Goal: Task Accomplishment & Management: Use online tool/utility

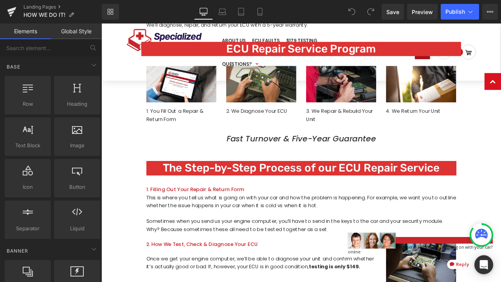
scroll to position [508, 0]
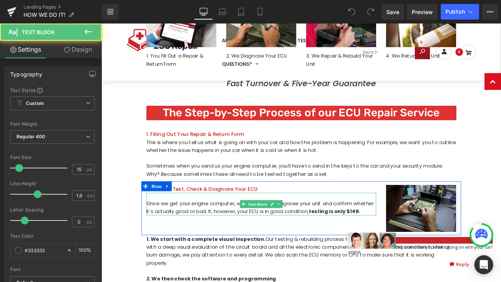
drag, startPoint x: 400, startPoint y: 245, endPoint x: 414, endPoint y: 241, distance: 14.2
click at [400, 245] on strong "testing is only $149." at bounding box center [377, 245] width 61 height 8
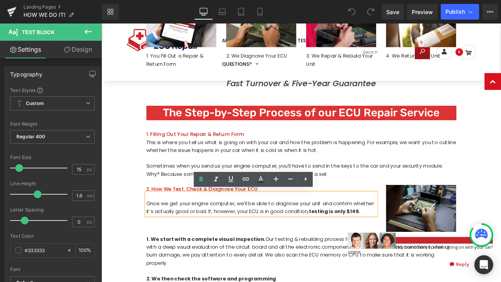
click at [402, 243] on strong "testing is only $149." at bounding box center [377, 245] width 61 height 8
click at [401, 242] on strong "testing is only $149." at bounding box center [377, 245] width 61 height 8
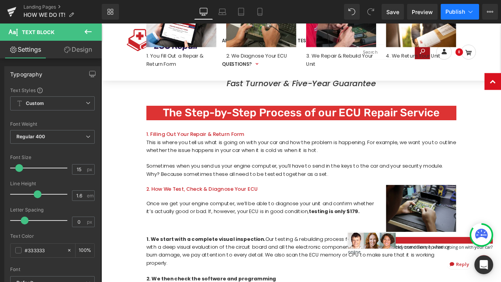
click at [447, 10] on span "Publish" at bounding box center [455, 12] width 20 height 6
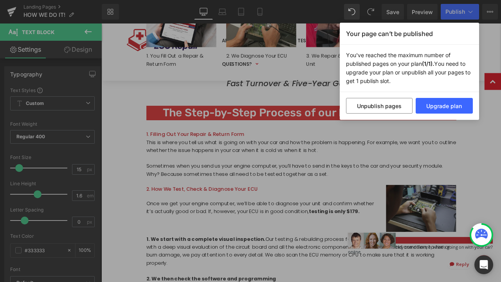
click at [463, 158] on div "Your page can’t be published You've reached the maximum number of published pag…" at bounding box center [250, 141] width 501 height 282
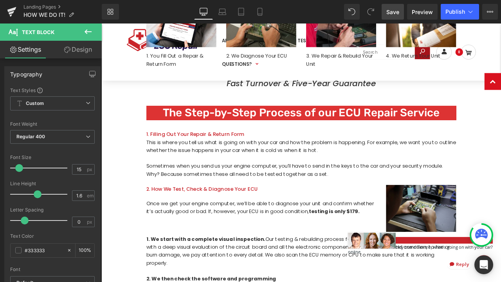
click at [392, 13] on span "Save" at bounding box center [392, 12] width 13 height 8
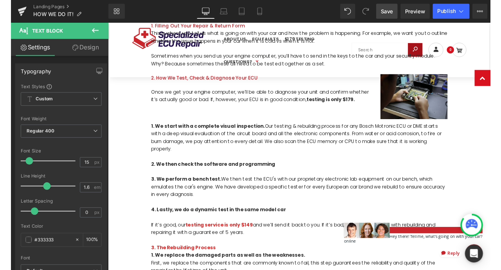
scroll to position [788, 0]
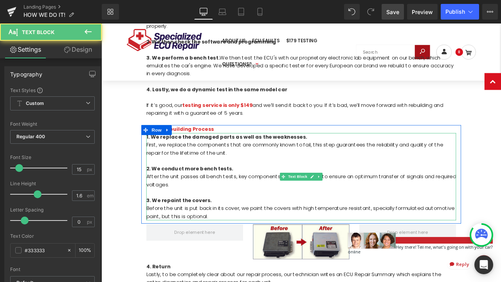
click at [458, 191] on div "2. We conduct more bench tests." at bounding box center [338, 195] width 367 height 9
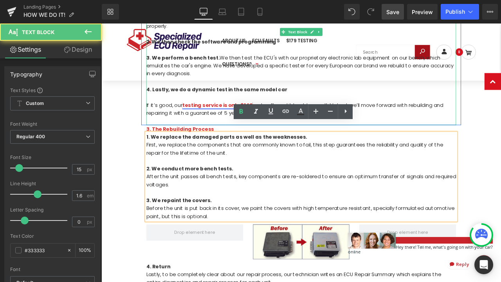
click at [272, 116] on span "testing service is only $149" at bounding box center [238, 120] width 83 height 8
click at [274, 116] on span "testing service is only $149" at bounding box center [238, 120] width 83 height 8
click at [279, 108] on div "1. We start with a complete visual inspection. Our testing & rebuilding process…" at bounding box center [338, 69] width 367 height 150
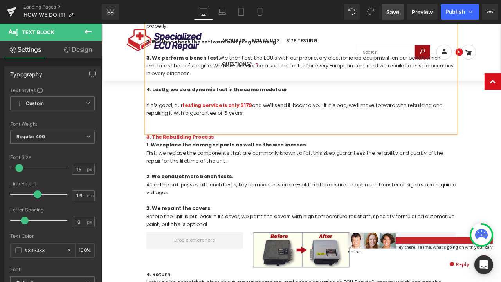
click at [392, 12] on span "Save" at bounding box center [392, 12] width 13 height 8
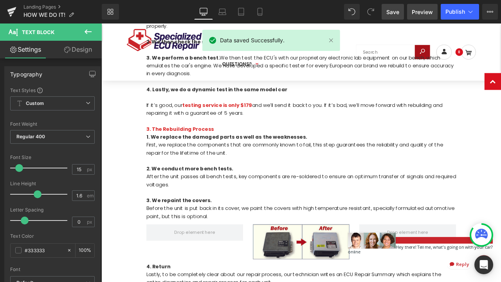
click at [427, 14] on span "Preview" at bounding box center [422, 12] width 21 height 8
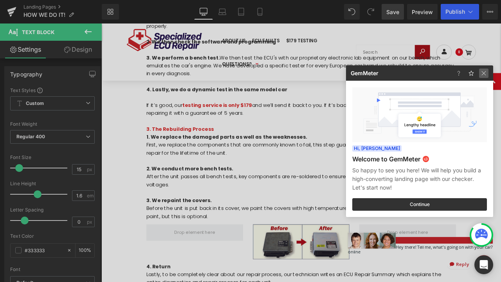
click at [484, 76] on img at bounding box center [483, 72] width 9 height 9
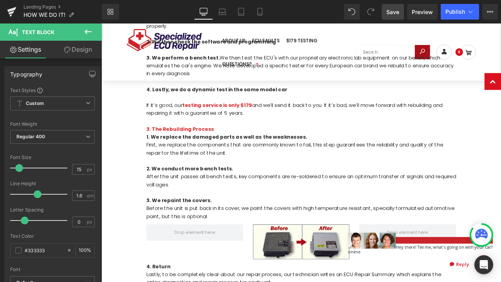
click at [398, 13] on span "Save" at bounding box center [392, 12] width 13 height 8
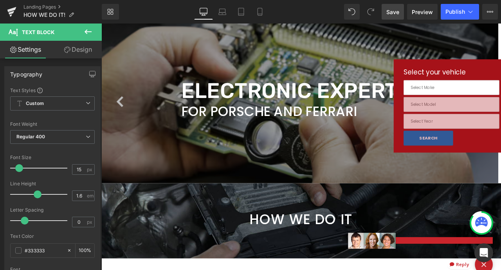
scroll to position [0, 0]
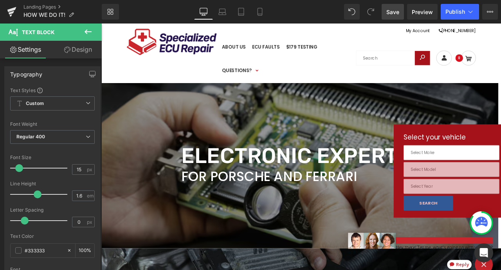
click at [398, 15] on span "Save" at bounding box center [392, 12] width 13 height 8
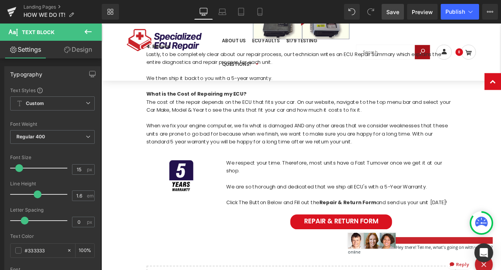
scroll to position [1109, 0]
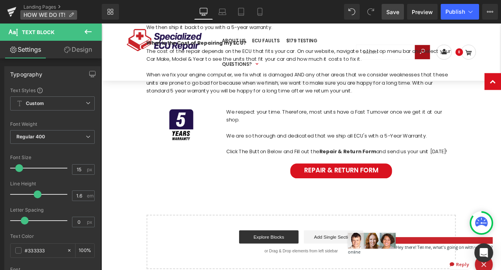
click at [43, 15] on span "HOW WE DO IT!" at bounding box center [44, 15] width 42 height 6
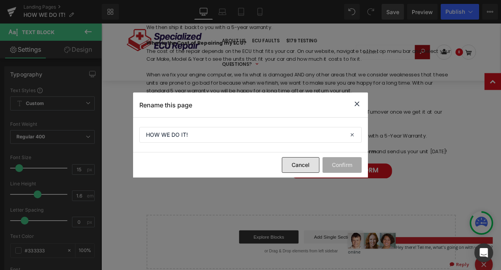
click at [301, 165] on button "Cancel" at bounding box center [301, 165] width 38 height 16
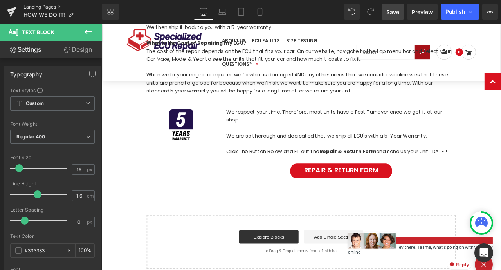
click at [25, 7] on link "Landing Pages" at bounding box center [62, 7] width 78 height 6
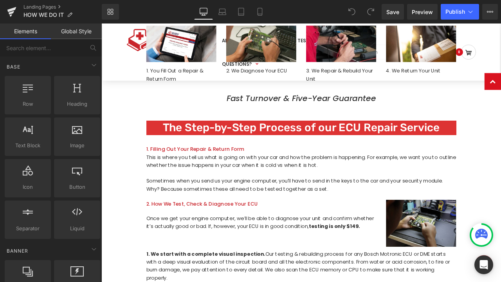
scroll to position [491, 0]
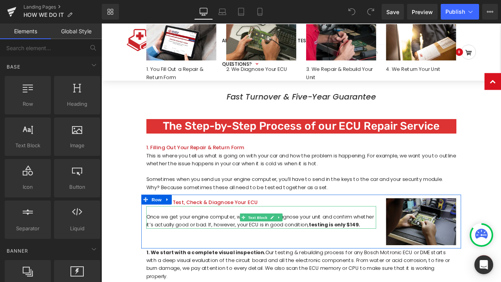
click at [400, 259] on strong "testing is only $149." at bounding box center [377, 261] width 61 height 8
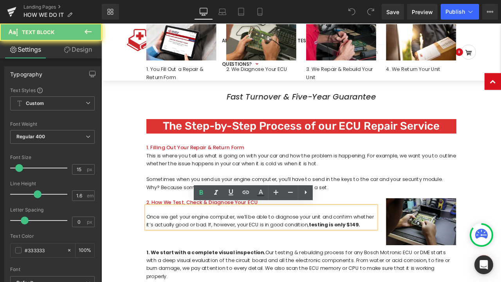
click at [402, 258] on strong "testing is only $149." at bounding box center [377, 261] width 61 height 8
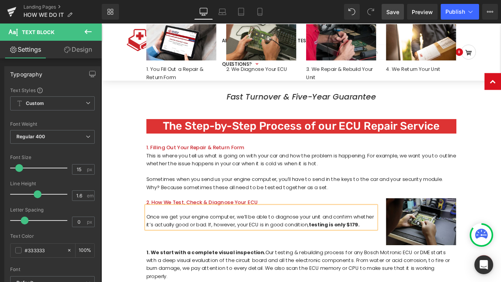
click at [398, 18] on link "Save" at bounding box center [393, 12] width 22 height 16
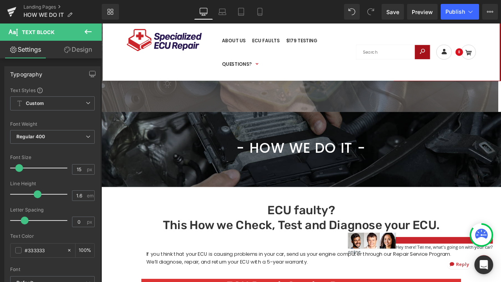
scroll to position [299, 0]
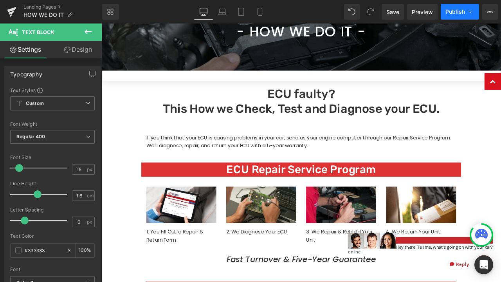
click at [462, 15] on button "Publish" at bounding box center [460, 12] width 38 height 16
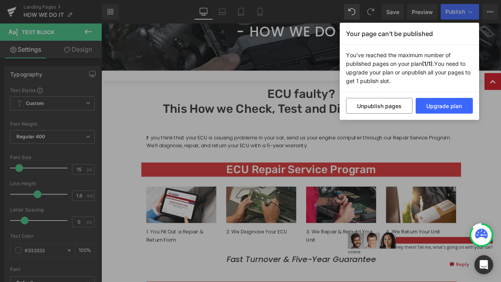
click at [486, 40] on div "Your page can’t be published You've reached the maximum number of published pag…" at bounding box center [250, 141] width 501 height 282
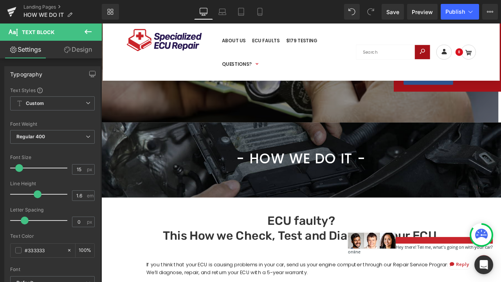
scroll to position [0, 0]
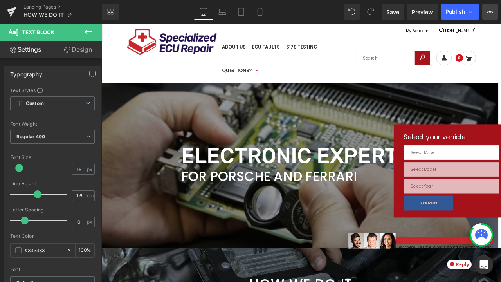
click at [489, 14] on icon at bounding box center [490, 12] width 6 height 6
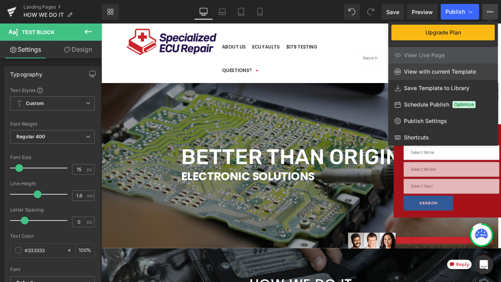
click at [423, 72] on span "View with current Template" at bounding box center [440, 71] width 72 height 7
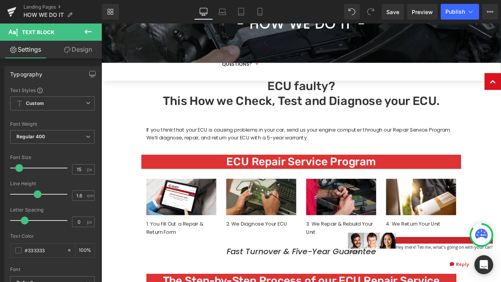
scroll to position [260, 0]
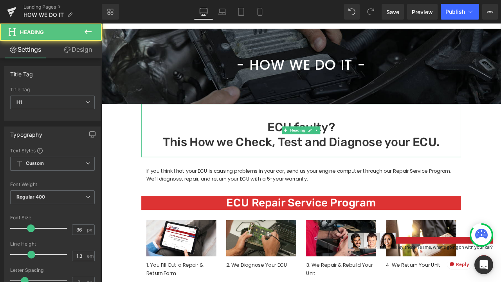
click at [380, 168] on h1 "ECU faulty? This How we Check, Test and Diagnose your ECU." at bounding box center [338, 155] width 379 height 37
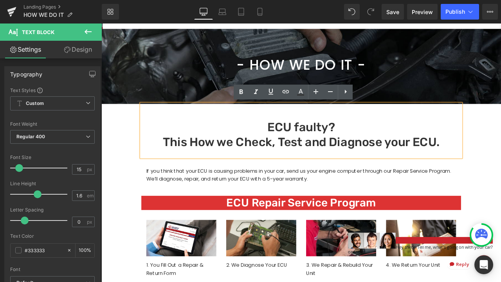
click at [397, 207] on div "If you think that your ECU is causing problems in your car, send us your engine…" at bounding box center [338, 202] width 367 height 19
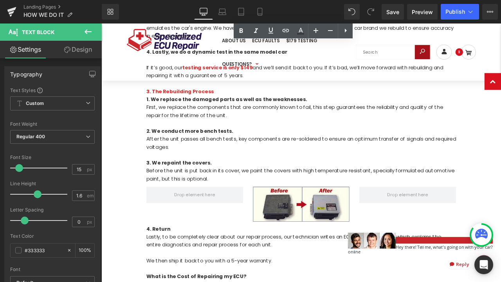
scroll to position [682, 0]
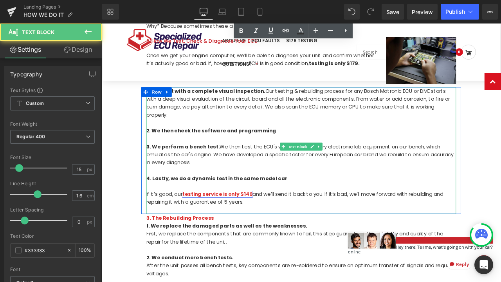
click at [271, 221] on span "testing service is only $149" at bounding box center [238, 225] width 83 height 8
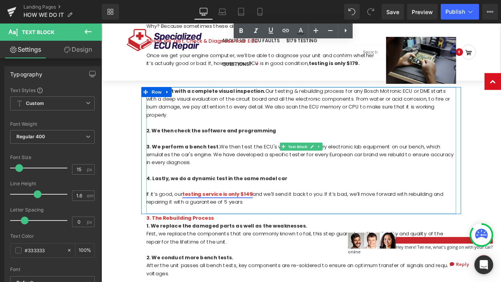
click at [273, 221] on span "testing service is only $149" at bounding box center [238, 225] width 83 height 8
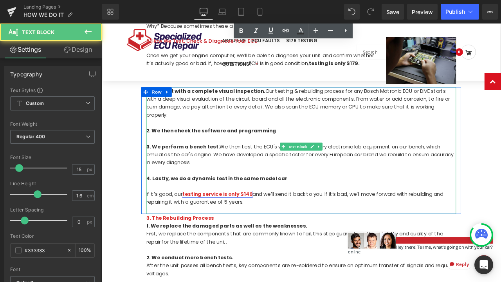
click at [273, 221] on span "testing service is only $149" at bounding box center [238, 225] width 83 height 8
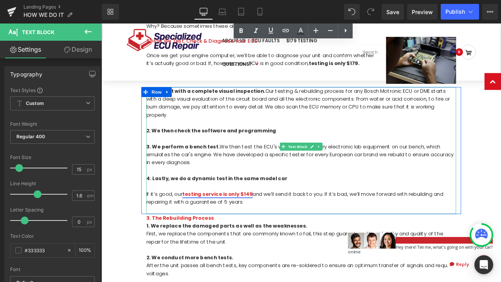
click at [275, 221] on span "testing service is only $149" at bounding box center [238, 225] width 83 height 8
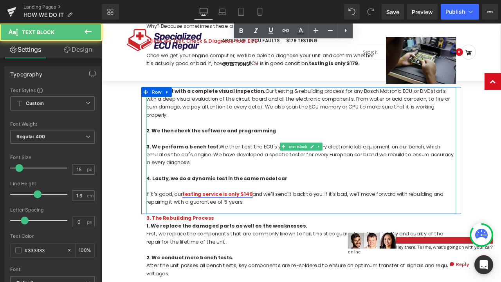
click at [274, 221] on span "testing service is only $149" at bounding box center [238, 225] width 83 height 8
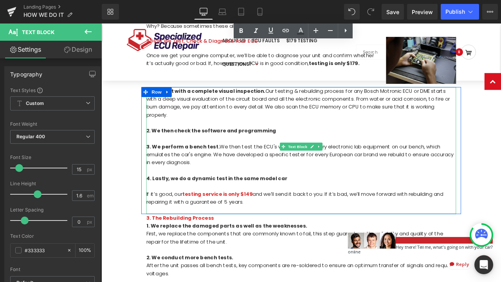
click at [277, 213] on div "1. We start with a complete visual inspection. Our testing & rebuilding process…" at bounding box center [338, 174] width 367 height 150
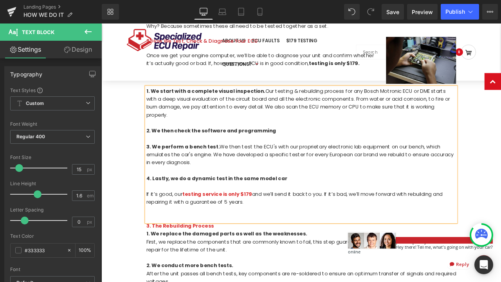
click at [395, 209] on div "1. We start with a complete visual inspection. Our testing & rebuilding process…" at bounding box center [338, 179] width 367 height 160
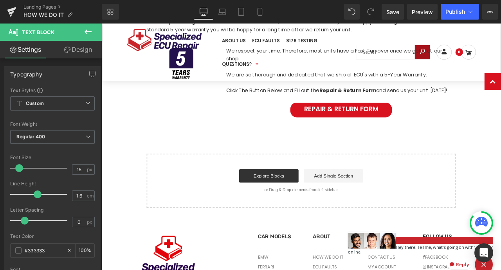
scroll to position [1192, 0]
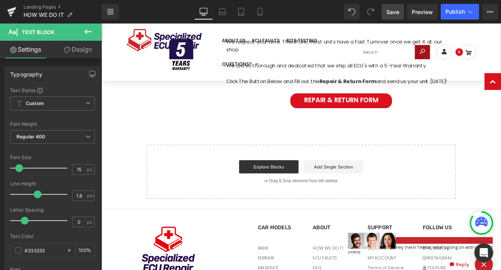
click at [401, 13] on link "Save" at bounding box center [393, 12] width 22 height 16
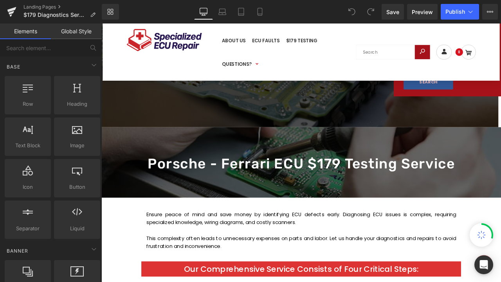
scroll to position [409, 0]
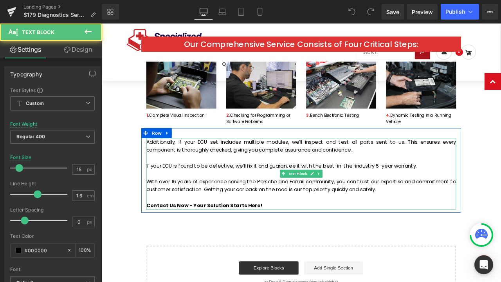
click at [185, 210] on span "Additionally, if your ECU set includes multiple modules, we’ll inspect and test…" at bounding box center [338, 201] width 367 height 83
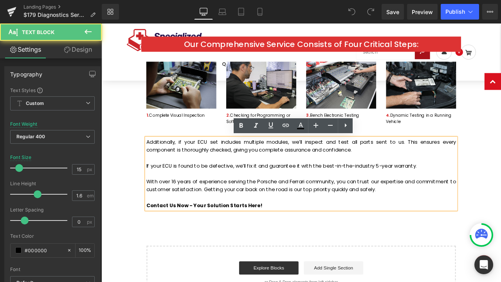
click at [185, 209] on span "Additionally, if your ECU set includes multiple modules, we’ll inspect and test…" at bounding box center [338, 201] width 367 height 83
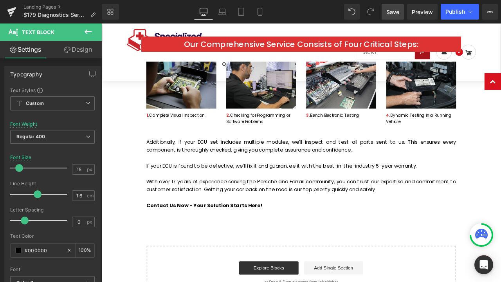
click at [397, 12] on span "Save" at bounding box center [392, 12] width 13 height 8
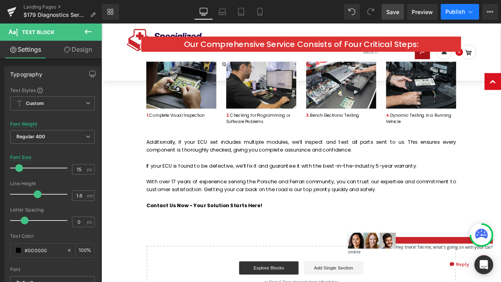
click at [450, 11] on span "Publish" at bounding box center [455, 12] width 20 height 6
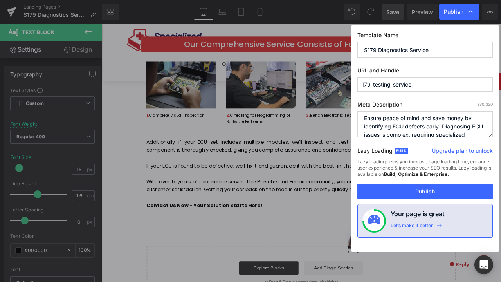
scroll to position [0, 0]
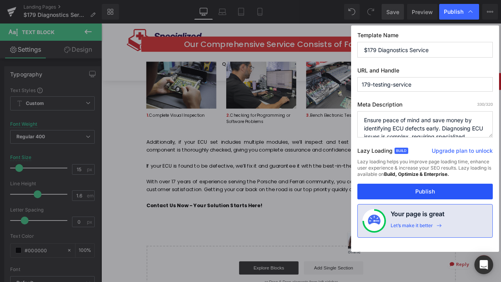
click at [0, 0] on button "Publish" at bounding box center [0, 0] width 0 height 0
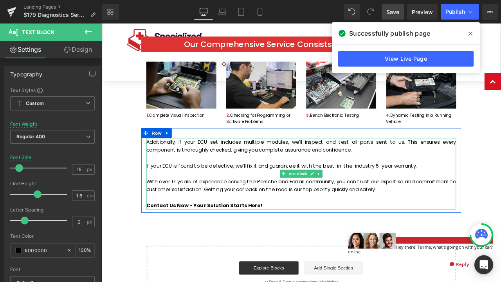
click at [403, 184] on div "Additionally, if your ECU set includes multiple modules, we’ll inspect and test…" at bounding box center [338, 201] width 367 height 85
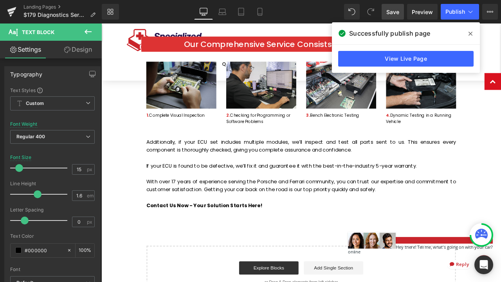
click at [500, 43] on div "My Account 954-652-1496 ABOUT US ECU FAULTS $179 TESTING QUESTIONS? HOW WE DO I…" at bounding box center [338, 57] width 470 height 68
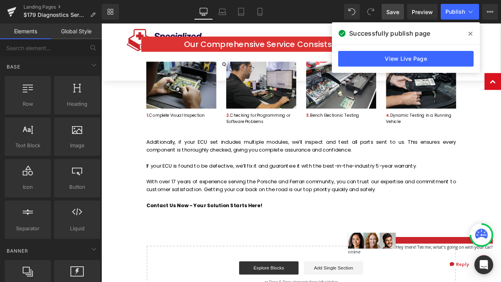
click at [117, 149] on div "Porsche - Ferrari ECU $179 Testing Service Heading Row Hero Banner Row Ensure p…" at bounding box center [337, 121] width 473 height 482
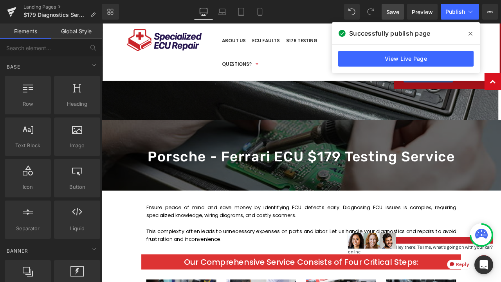
scroll to position [42, 0]
